Goal: Transaction & Acquisition: Purchase product/service

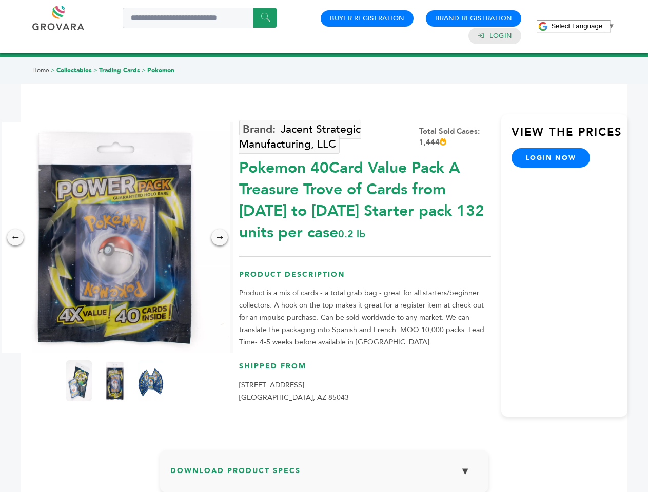
click at [583, 26] on span "Select Language" at bounding box center [576, 26] width 51 height 8
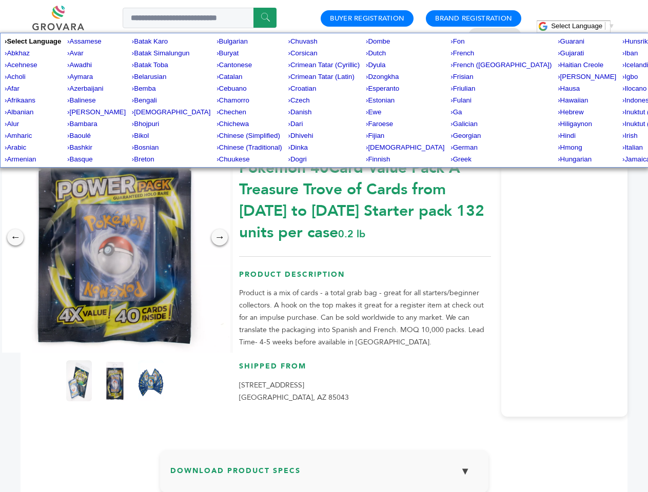
click at [115, 237] on img at bounding box center [114, 237] width 231 height 231
click at [0, 0] on div "×" at bounding box center [0, 0] width 0 height 0
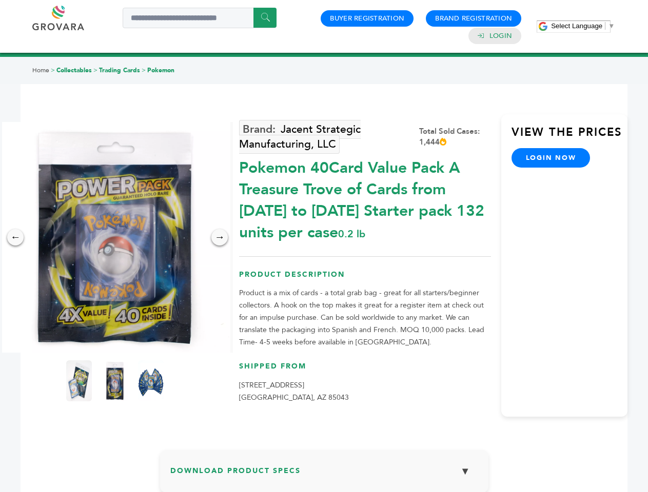
click at [219, 237] on div "→" at bounding box center [219, 237] width 16 height 16
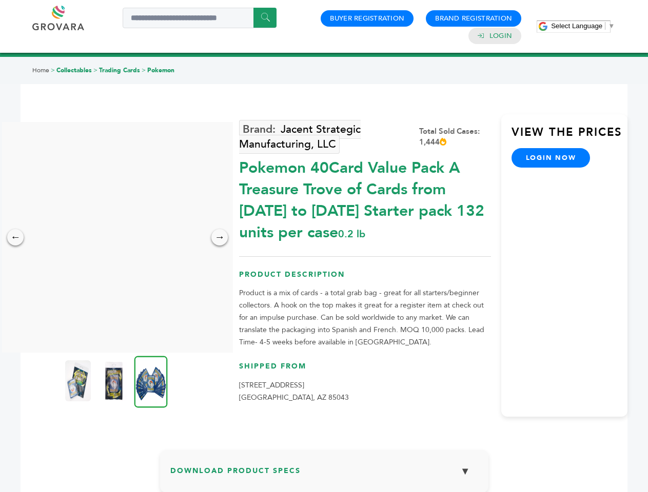
click at [79, 381] on img at bounding box center [78, 381] width 26 height 41
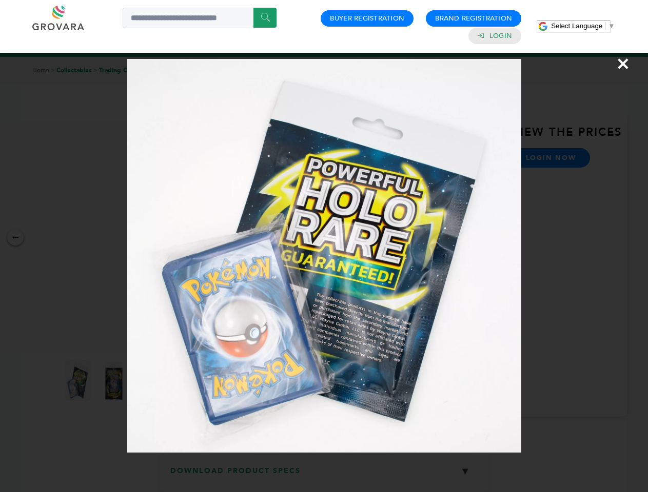
click at [115, 381] on div "×" at bounding box center [324, 246] width 648 height 492
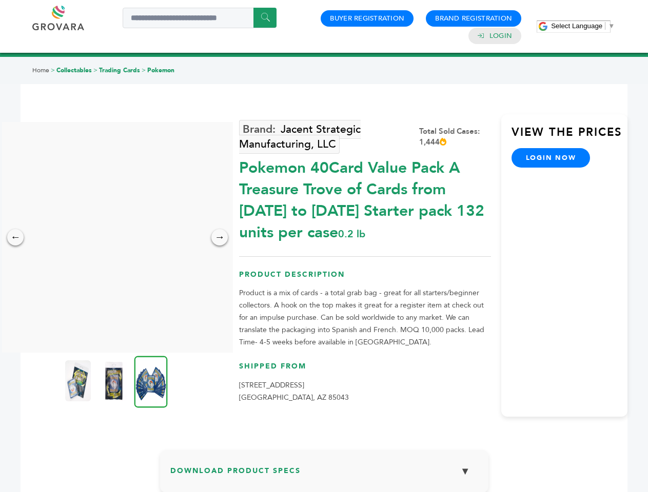
click at [151, 381] on img at bounding box center [150, 382] width 33 height 52
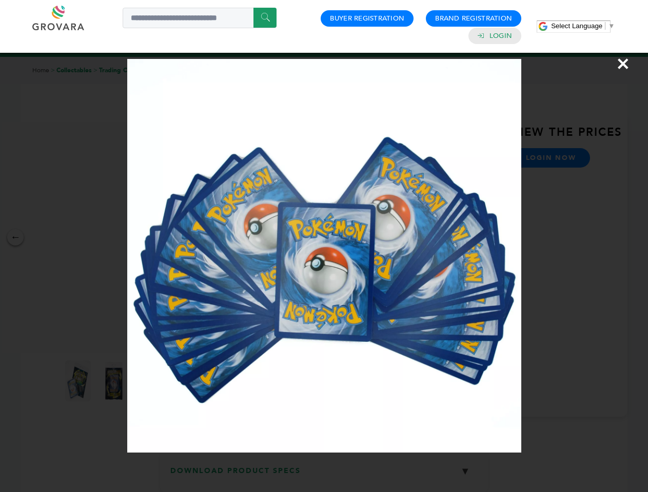
click at [324, 475] on div "×" at bounding box center [324, 246] width 648 height 492
